Goal: Transaction & Acquisition: Purchase product/service

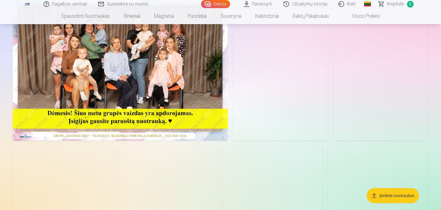
scroll to position [58, 0]
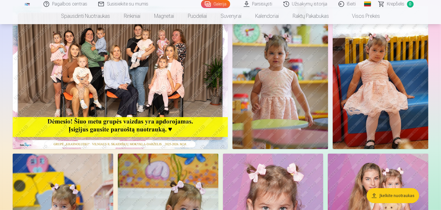
click at [172, 129] on img at bounding box center [120, 77] width 215 height 143
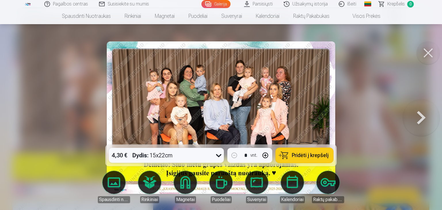
click at [296, 155] on span "Pridėti į krepšelį" at bounding box center [310, 155] width 37 height 5
click at [424, 119] on button at bounding box center [421, 118] width 37 height 42
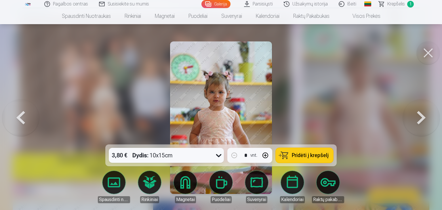
click at [26, 121] on button at bounding box center [20, 118] width 37 height 42
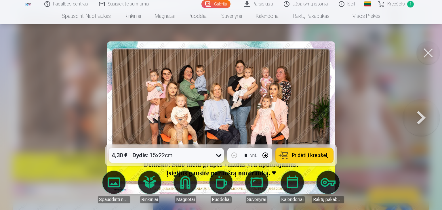
click at [423, 119] on button at bounding box center [421, 118] width 37 height 42
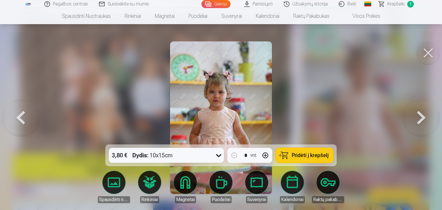
click at [290, 153] on button "Pridėti į krepšelį" at bounding box center [305, 155] width 58 height 15
click at [422, 117] on button at bounding box center [421, 118] width 37 height 42
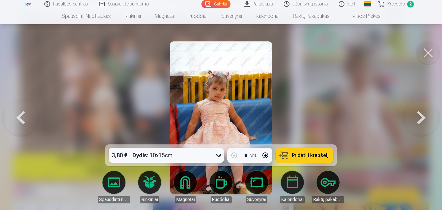
click at [424, 115] on button at bounding box center [421, 118] width 37 height 42
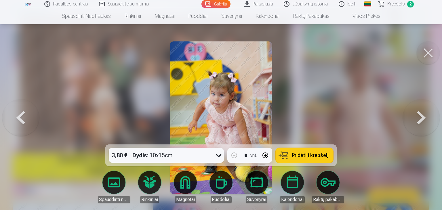
click at [424, 115] on button at bounding box center [421, 118] width 37 height 42
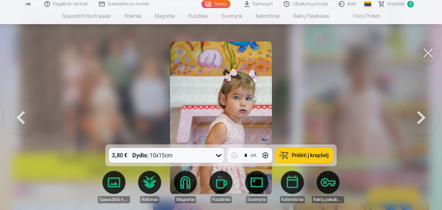
click at [424, 115] on button at bounding box center [421, 118] width 37 height 42
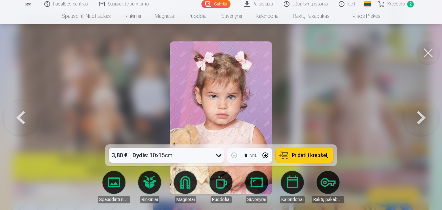
click at [311, 158] on span "Pridėti į krepšelį" at bounding box center [310, 155] width 37 height 5
click at [421, 122] on button at bounding box center [421, 118] width 37 height 42
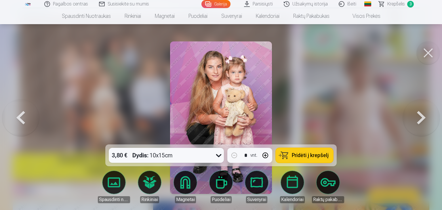
click at [307, 156] on span "Pridėti į krepšelį" at bounding box center [310, 155] width 37 height 5
click at [423, 116] on button at bounding box center [421, 118] width 37 height 42
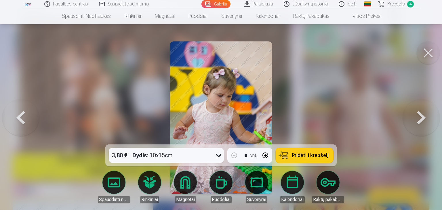
click at [423, 116] on button at bounding box center [421, 118] width 37 height 42
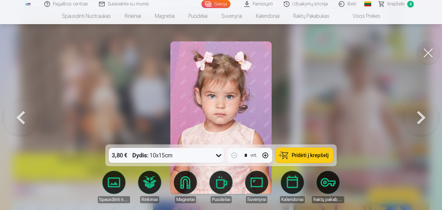
click at [311, 160] on button "Pridėti į krepšelį" at bounding box center [305, 155] width 58 height 15
click at [423, 118] on button at bounding box center [421, 118] width 37 height 42
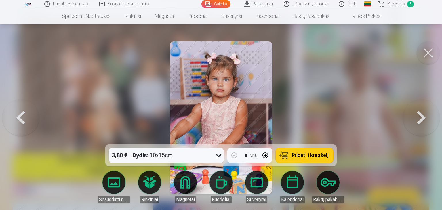
click at [427, 118] on button at bounding box center [421, 118] width 37 height 42
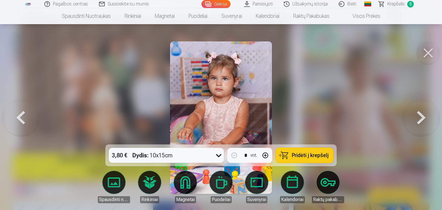
click at [427, 118] on button at bounding box center [421, 118] width 37 height 42
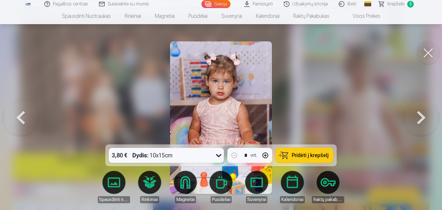
click at [326, 156] on span "Pridėti į krepšelį" at bounding box center [310, 155] width 37 height 5
click at [422, 118] on button at bounding box center [421, 118] width 37 height 42
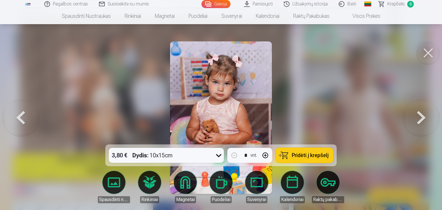
click at [309, 157] on span "Pridėti į krepšelį" at bounding box center [310, 155] width 37 height 5
click at [421, 125] on button at bounding box center [421, 118] width 37 height 42
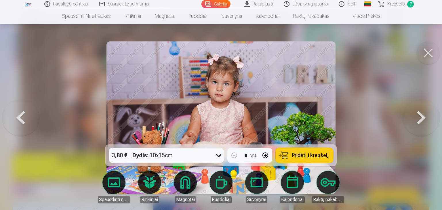
click at [313, 157] on span "Pridėti į krepšelį" at bounding box center [310, 155] width 37 height 5
click at [423, 118] on button at bounding box center [421, 118] width 37 height 42
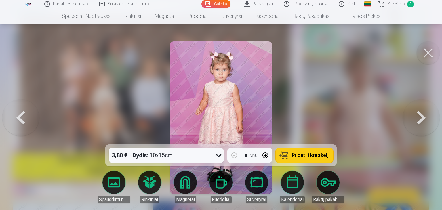
click at [309, 155] on span "Pridėti į krepšelį" at bounding box center [310, 155] width 37 height 5
click at [421, 122] on button at bounding box center [421, 118] width 37 height 42
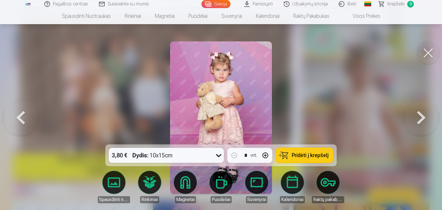
click at [306, 155] on span "Pridėti į krepšelį" at bounding box center [310, 155] width 37 height 5
click at [426, 117] on button at bounding box center [421, 118] width 37 height 42
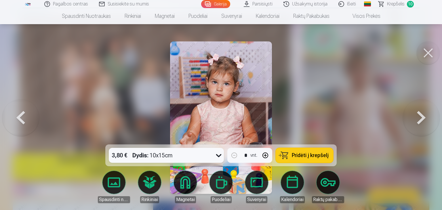
click at [420, 115] on button at bounding box center [421, 118] width 37 height 42
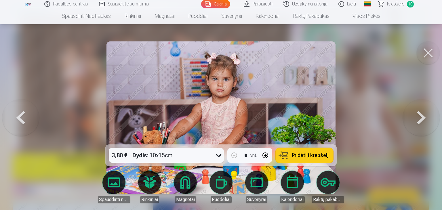
click at [300, 156] on span "Pridėti į krepšelį" at bounding box center [310, 155] width 37 height 5
click at [421, 122] on button at bounding box center [421, 118] width 37 height 42
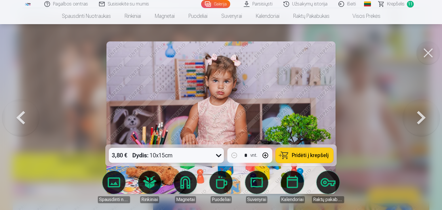
click at [320, 154] on span "Pridėti į krepšelį" at bounding box center [310, 155] width 37 height 5
click at [424, 121] on button at bounding box center [421, 118] width 37 height 42
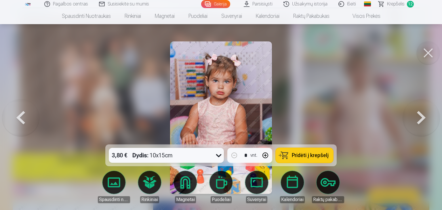
click at [18, 116] on button at bounding box center [20, 118] width 37 height 42
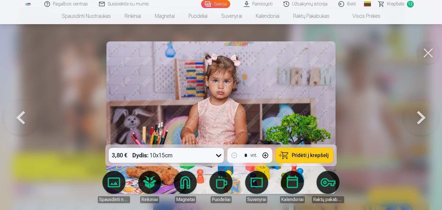
click at [422, 120] on button at bounding box center [421, 118] width 37 height 42
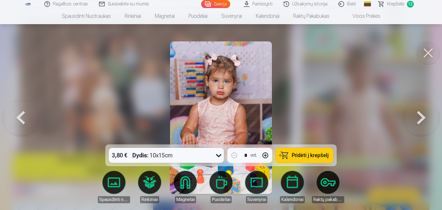
click at [12, 116] on button at bounding box center [20, 118] width 37 height 42
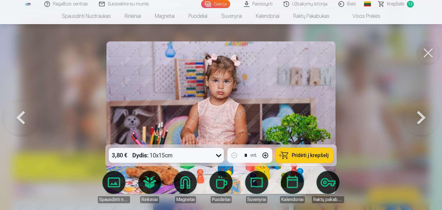
click at [423, 115] on button at bounding box center [421, 118] width 37 height 42
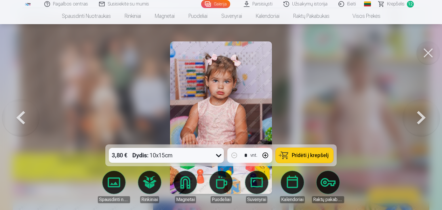
click at [423, 115] on button at bounding box center [421, 118] width 37 height 42
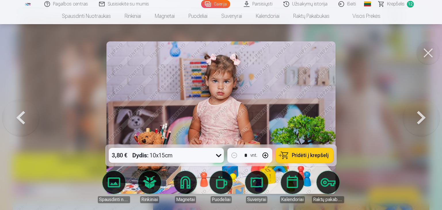
click at [296, 154] on span "Pridėti į krepšelį" at bounding box center [310, 155] width 37 height 5
click at [422, 117] on button at bounding box center [421, 118] width 37 height 42
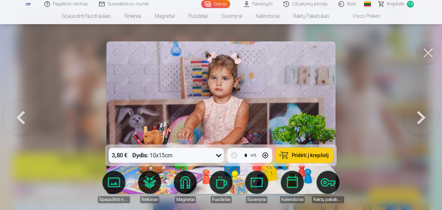
click at [422, 117] on button at bounding box center [421, 118] width 37 height 42
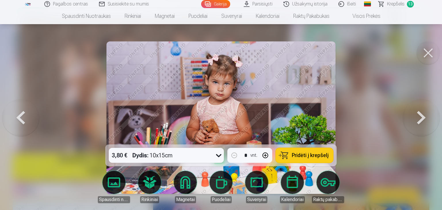
click at [316, 153] on span "Pridėti į krepšelį" at bounding box center [310, 155] width 37 height 5
click at [422, 114] on button at bounding box center [421, 118] width 37 height 42
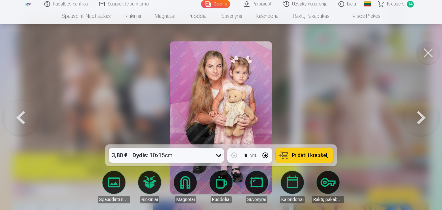
click at [326, 155] on span "Pridėti į krepšelį" at bounding box center [310, 155] width 37 height 5
click at [426, 117] on button at bounding box center [421, 118] width 37 height 42
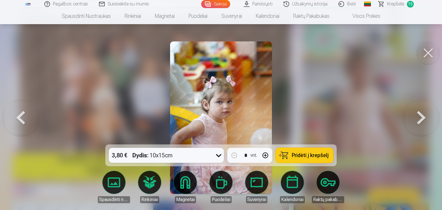
click at [425, 117] on button at bounding box center [421, 118] width 37 height 42
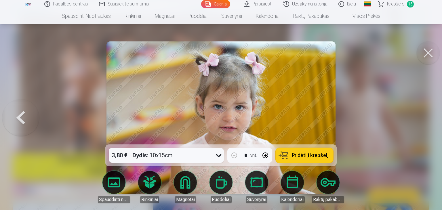
click at [305, 154] on span "Pridėti į krepšelį" at bounding box center [310, 155] width 37 height 5
click at [427, 56] on button at bounding box center [428, 52] width 23 height 23
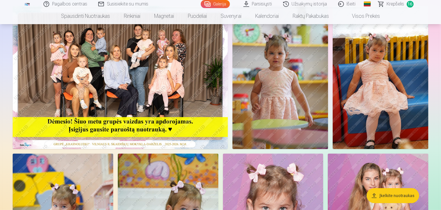
click at [397, 5] on span "Krepšelis" at bounding box center [396, 4] width 18 height 7
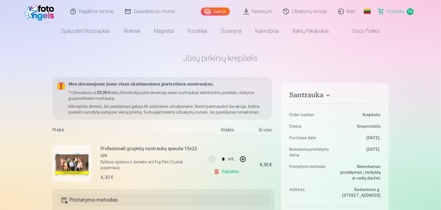
click at [194, 154] on h6 "Profesionali grupinių nuotraukų spauda 15x22 cm" at bounding box center [152, 152] width 102 height 14
click at [232, 142] on div "* vnt. Pašalinti" at bounding box center [227, 165] width 43 height 58
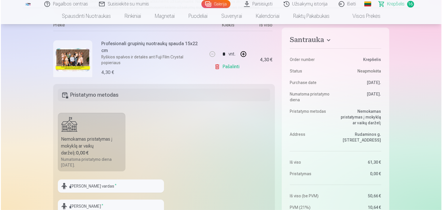
scroll to position [115, 0]
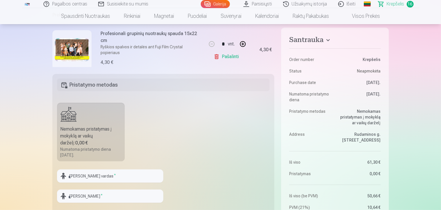
click at [67, 49] on img at bounding box center [72, 49] width 35 height 23
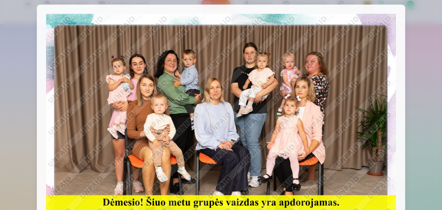
scroll to position [0, 0]
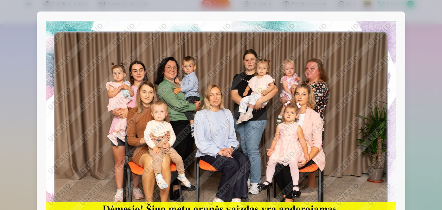
click at [399, 119] on div at bounding box center [221, 138] width 369 height 252
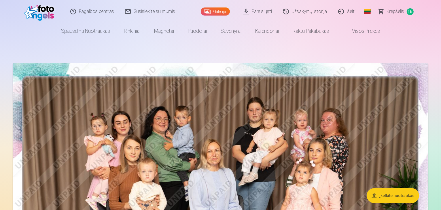
scroll to position [58, 0]
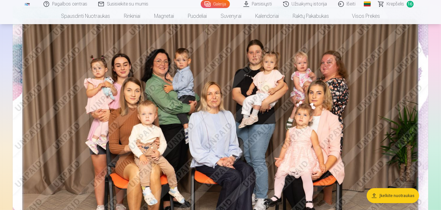
click at [404, 5] on span "Krepšelis" at bounding box center [396, 4] width 18 height 7
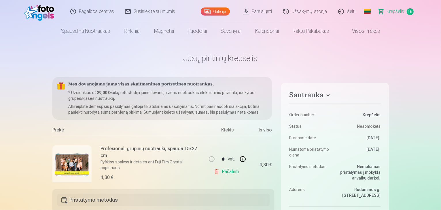
click at [153, 149] on h6 "Profesionali grupinių nuotraukų spauda 15x22 cm" at bounding box center [152, 152] width 102 height 14
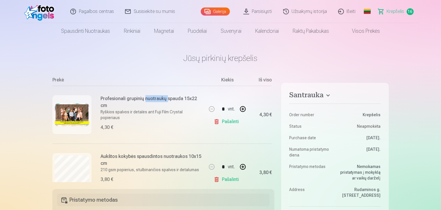
scroll to position [52, 0]
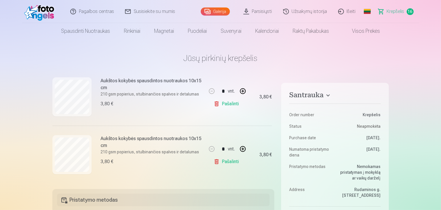
scroll to position [316, 0]
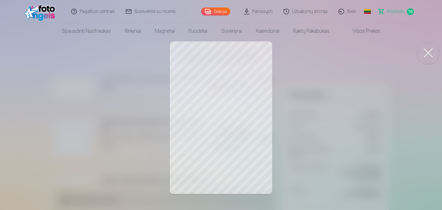
click at [429, 56] on button at bounding box center [428, 52] width 23 height 23
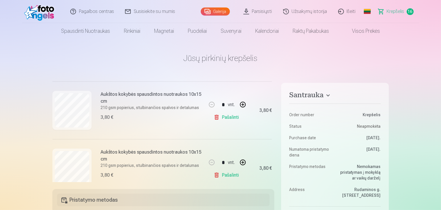
scroll to position [803, 0]
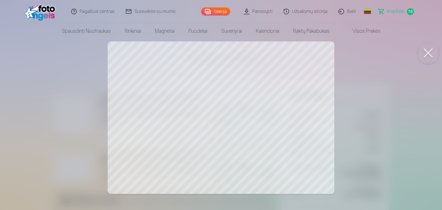
click at [427, 55] on button at bounding box center [428, 52] width 23 height 23
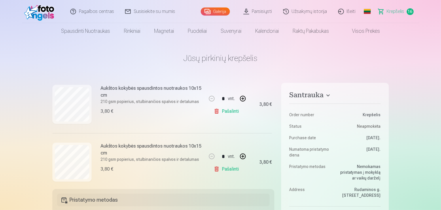
scroll to position [745, 0]
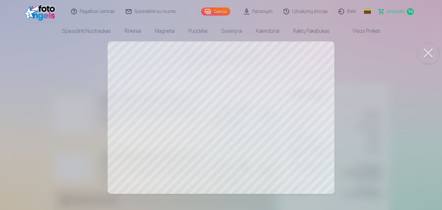
click at [431, 52] on button at bounding box center [428, 52] width 23 height 23
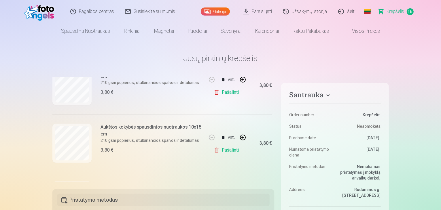
scroll to position [688, 0]
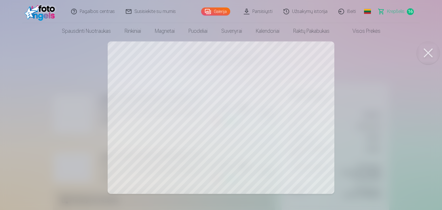
click at [430, 51] on button at bounding box center [428, 52] width 23 height 23
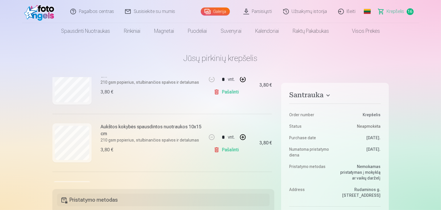
scroll to position [630, 0]
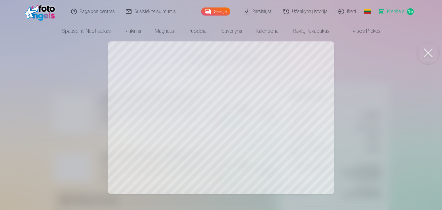
click at [426, 54] on button at bounding box center [428, 52] width 23 height 23
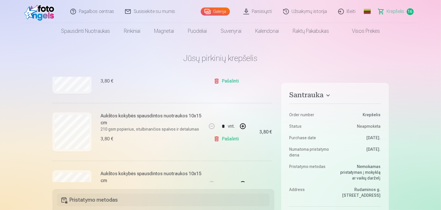
scroll to position [428, 0]
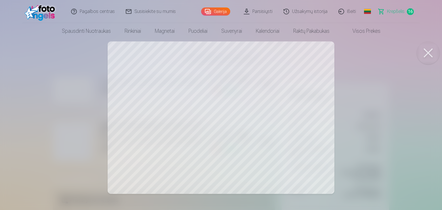
click at [427, 54] on button at bounding box center [428, 52] width 23 height 23
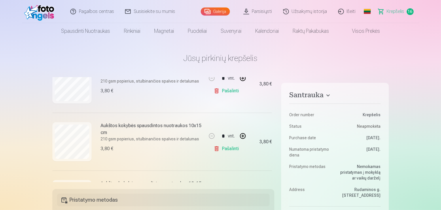
scroll to position [399, 0]
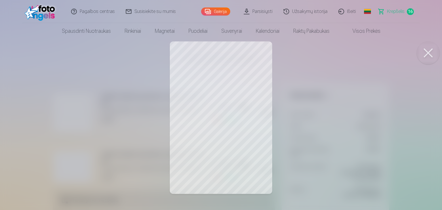
click at [433, 56] on button at bounding box center [428, 52] width 23 height 23
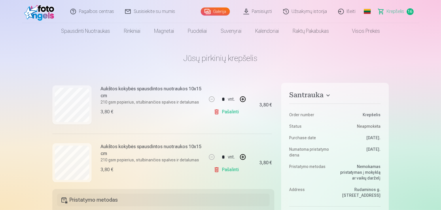
scroll to position [342, 0]
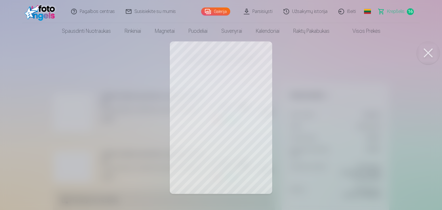
click at [434, 56] on button at bounding box center [428, 52] width 23 height 23
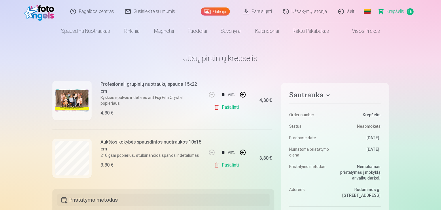
scroll to position [83, 0]
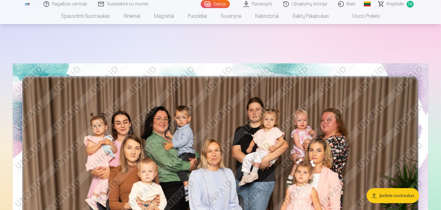
scroll to position [58, 0]
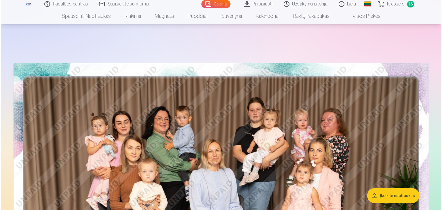
scroll to position [58, 0]
